Goal: Transaction & Acquisition: Purchase product/service

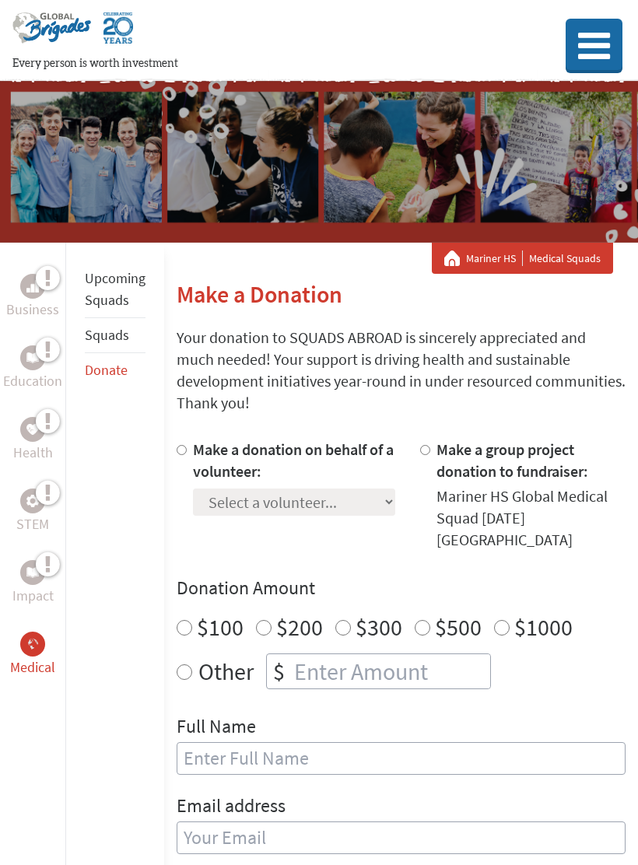
click at [493, 440] on label "Make a group project donation to fundraiser:" at bounding box center [512, 460] width 152 height 41
click at [430, 445] on input "Make a group project donation to fundraiser:" at bounding box center [425, 450] width 10 height 10
radio input "true"
click at [185, 445] on input "Make a donation on behalf of a volunteer:" at bounding box center [182, 450] width 10 height 10
radio input "true"
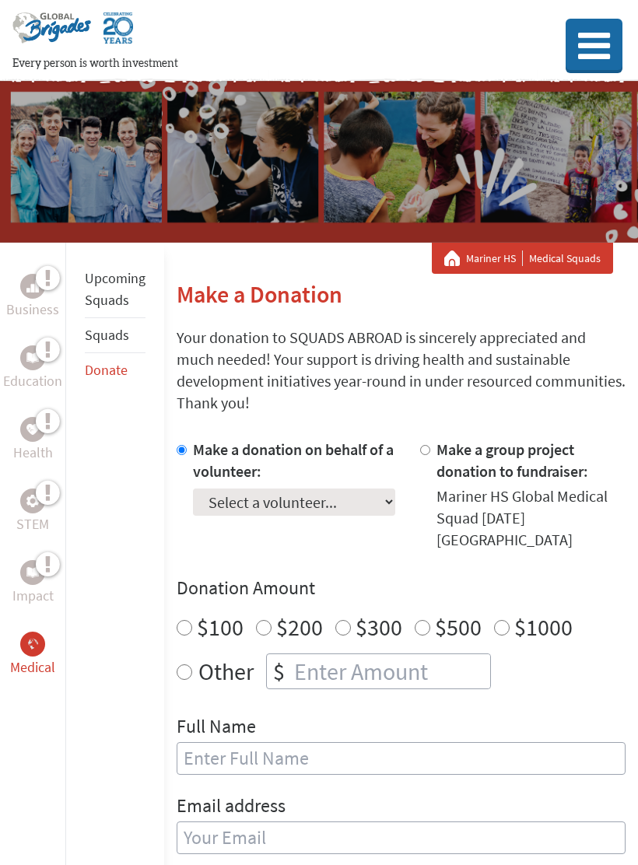
click at [325, 489] on select "Select a volunteer... Alissa Balkaran Andrea Vazquez Annalie Ravelo Arlietys Lo…" at bounding box center [294, 502] width 202 height 27
